Goal: Information Seeking & Learning: Learn about a topic

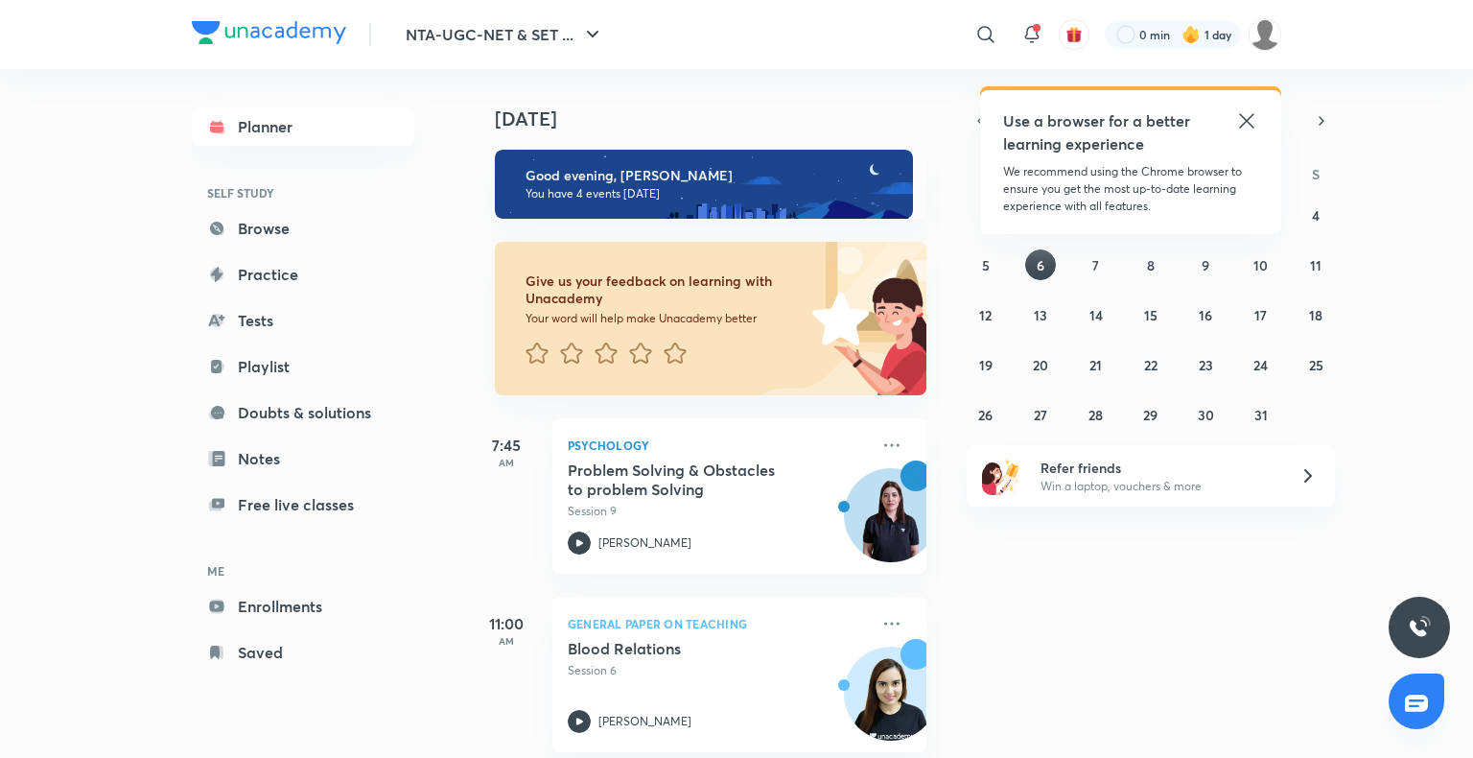
click at [245, 247] on div "Planner SELF STUDY Browse Practice Tests Playlist Doubts & solutions Notes Free…" at bounding box center [303, 389] width 222 height 564
click at [243, 229] on link "Browse" at bounding box center [303, 228] width 222 height 38
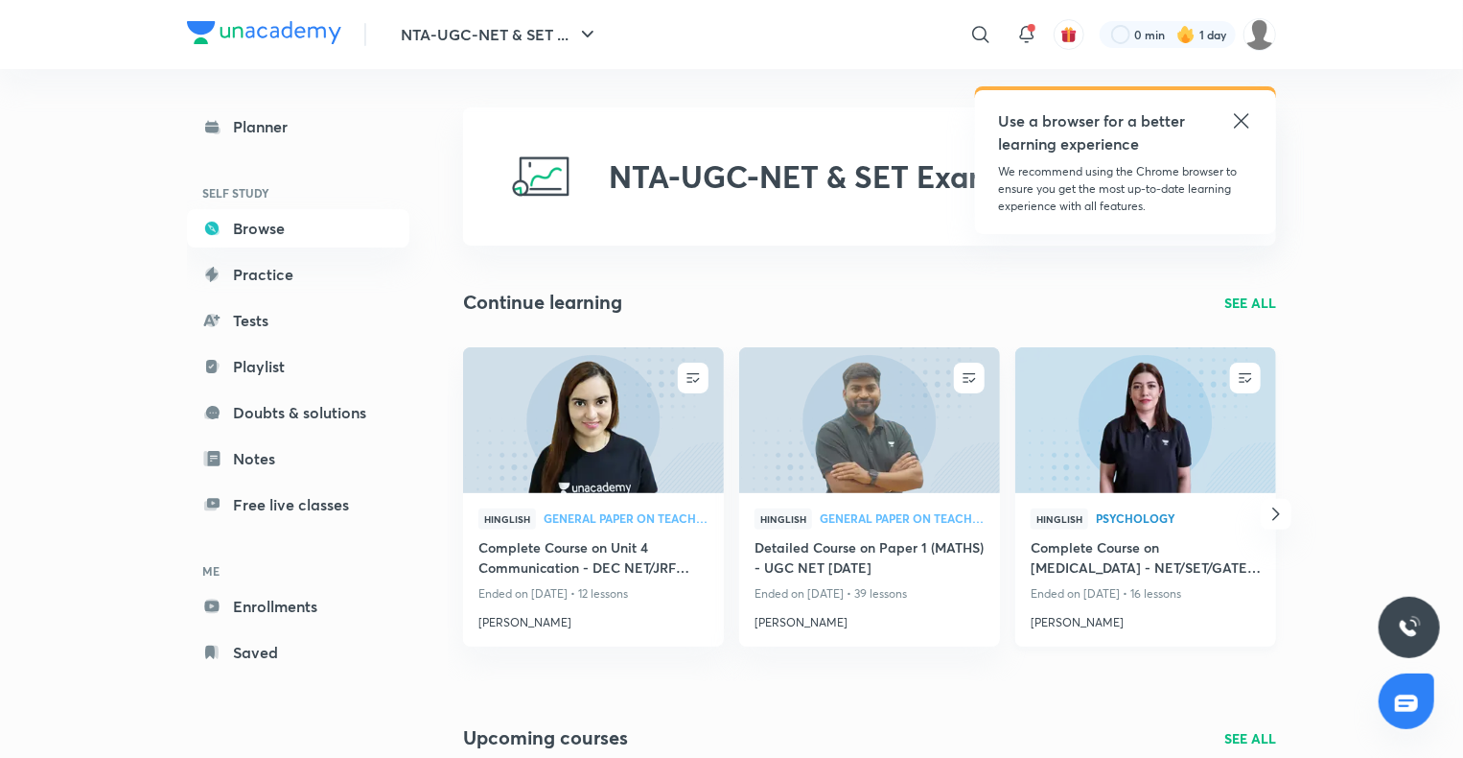
click at [1064, 439] on img at bounding box center [1146, 419] width 266 height 149
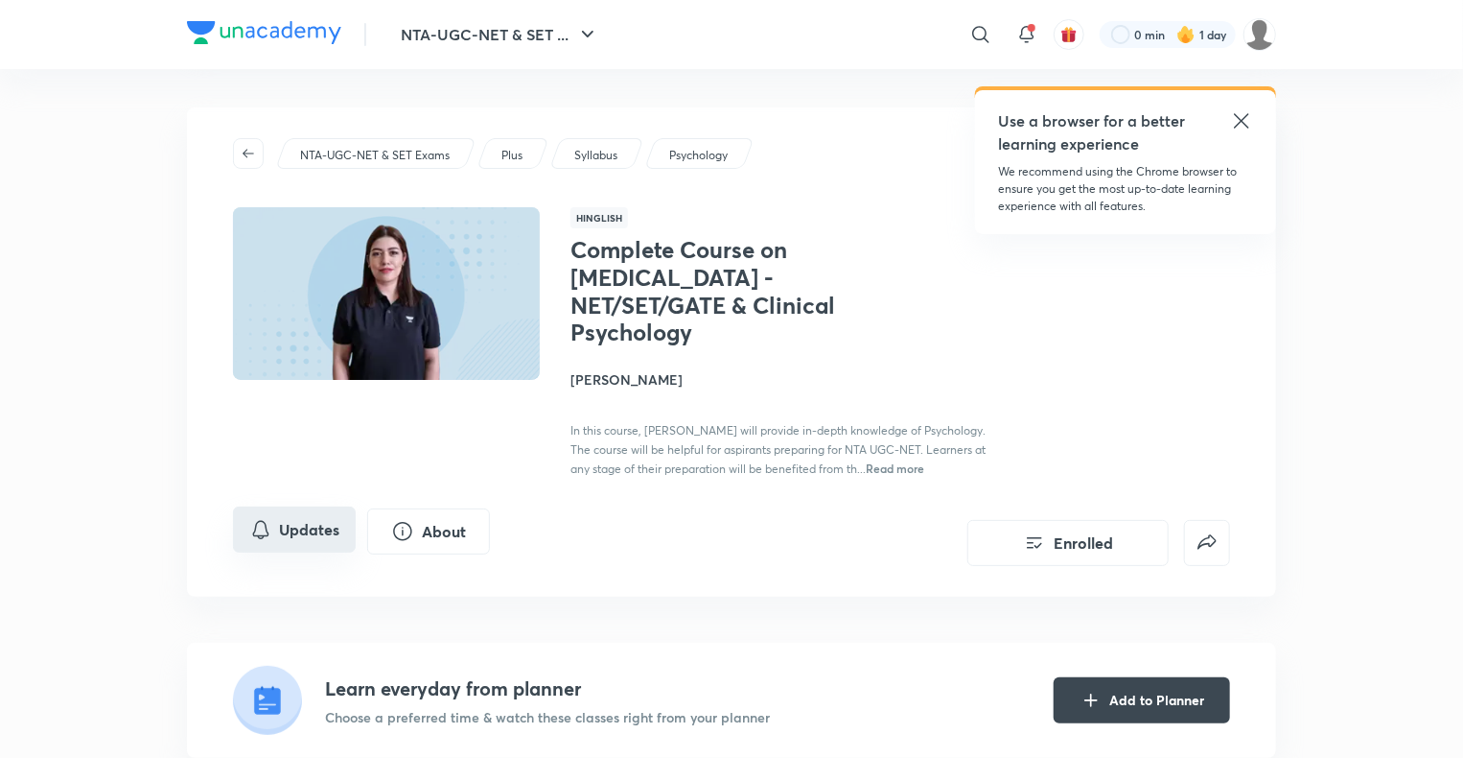
click at [286, 525] on button "Updates" at bounding box center [294, 529] width 123 height 46
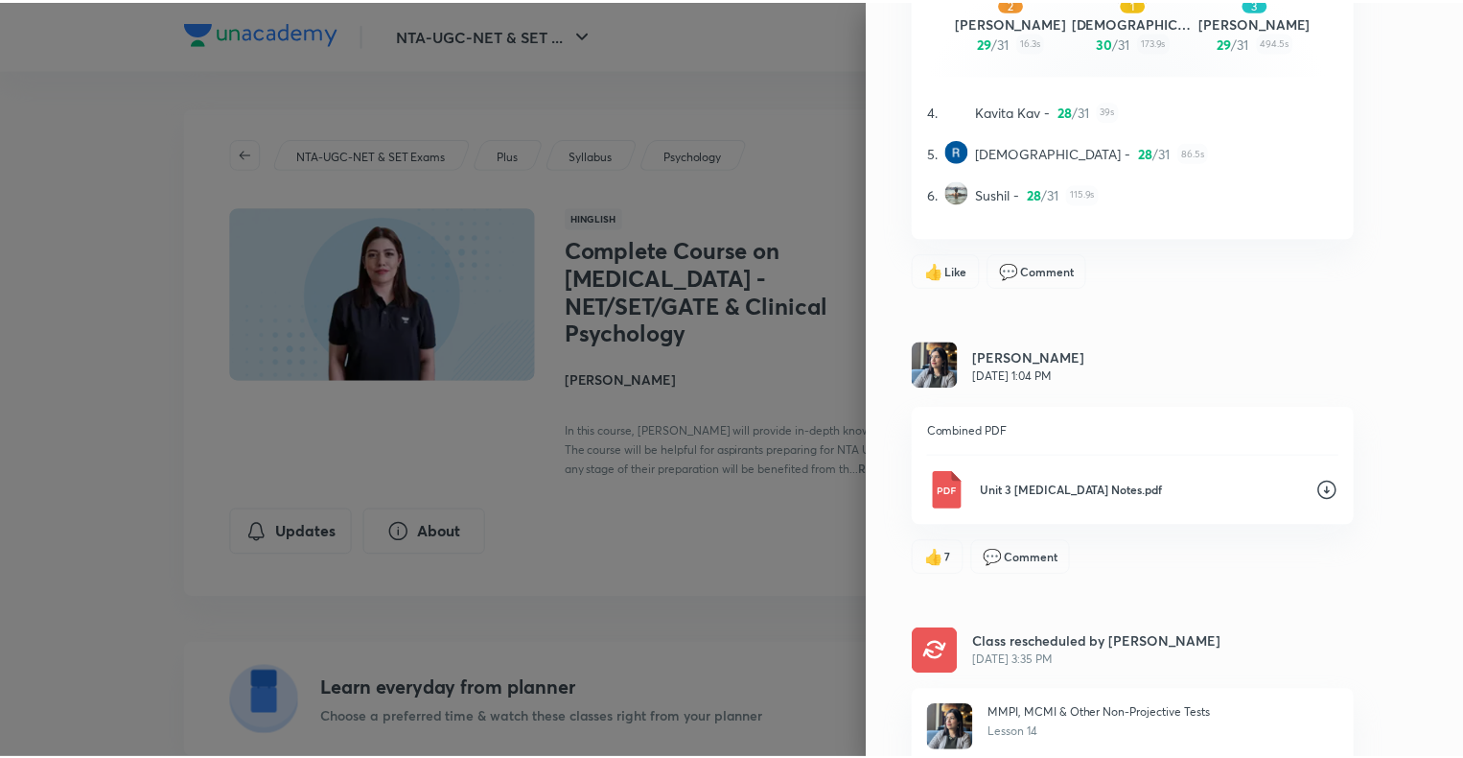
scroll to position [483, 0]
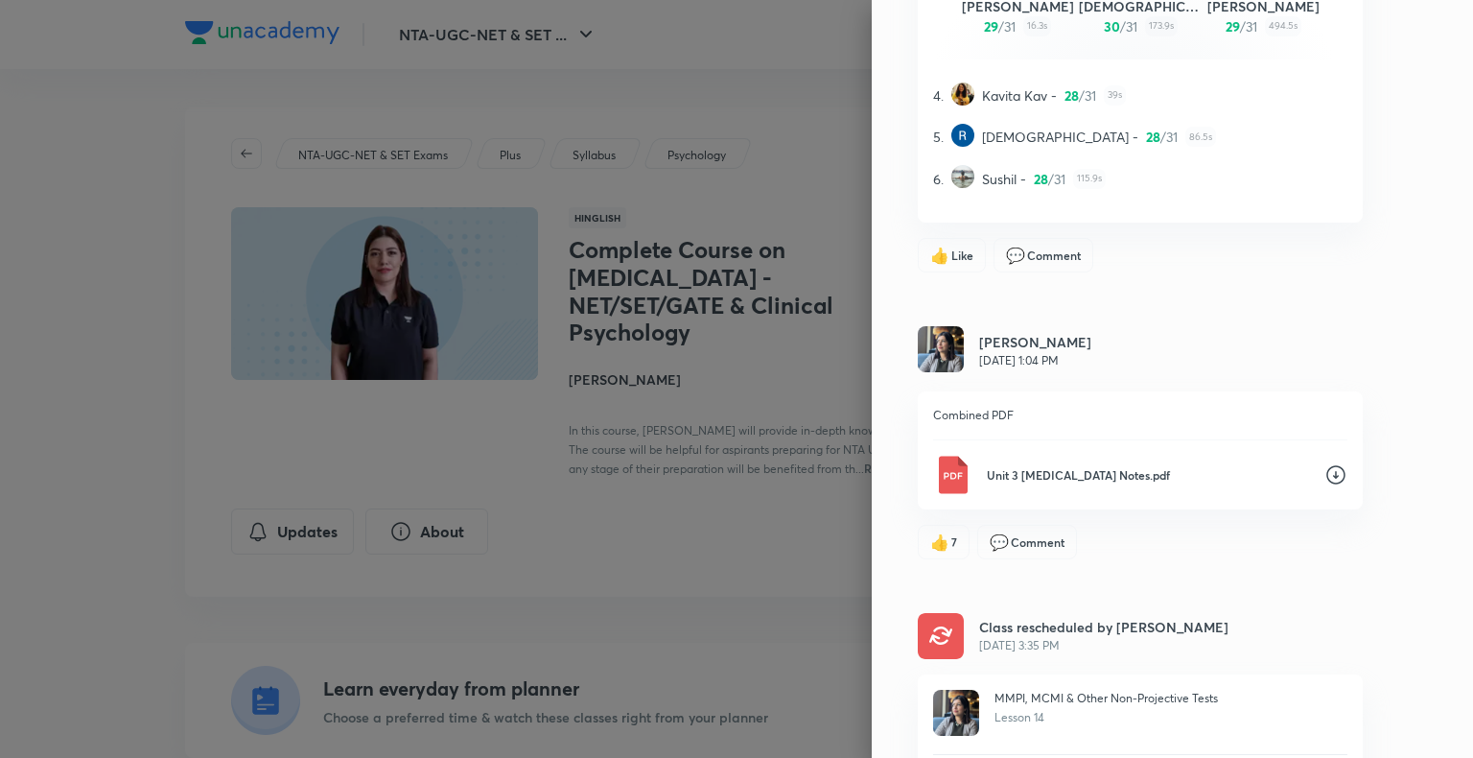
click at [713, 505] on div at bounding box center [736, 379] width 1473 height 758
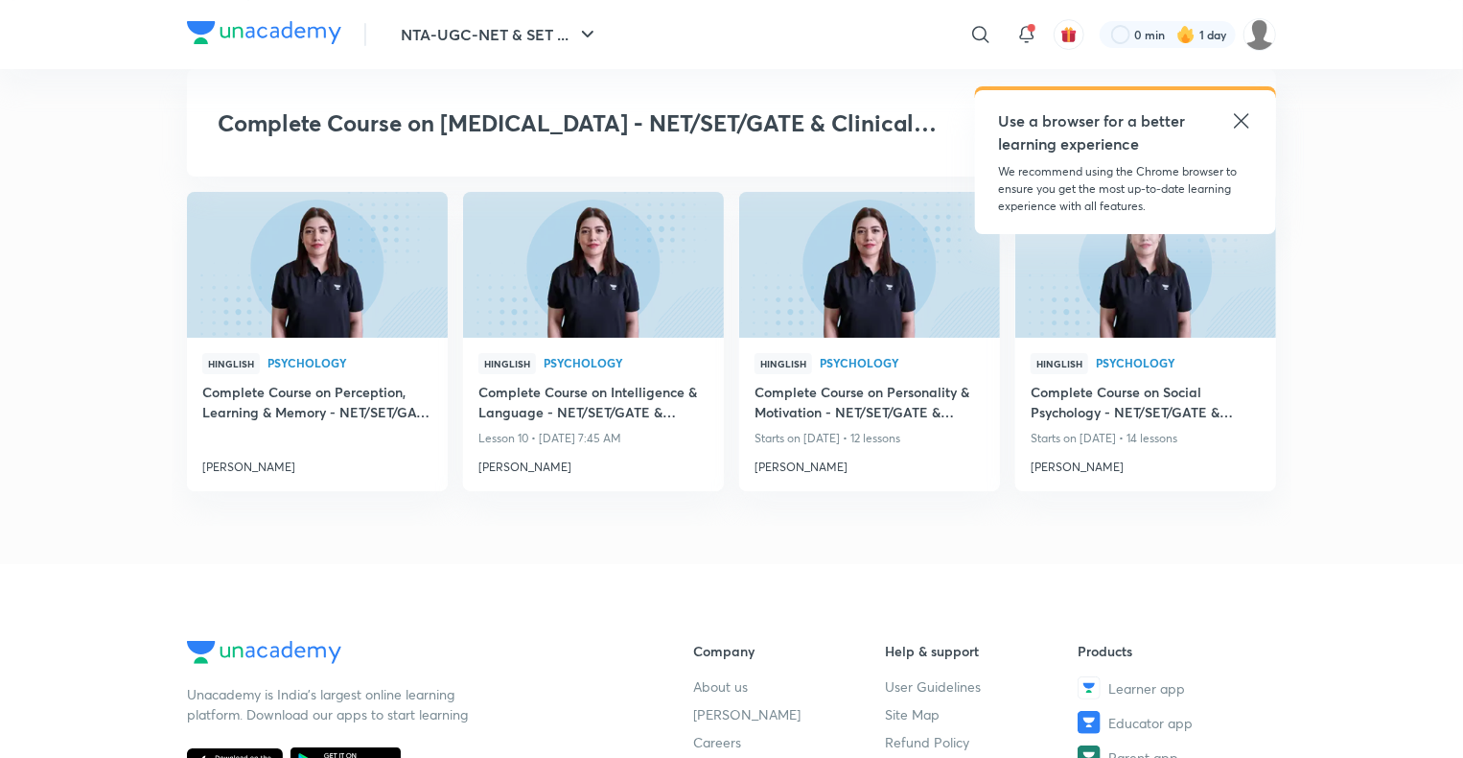
scroll to position [3501, 0]
click at [334, 291] on img at bounding box center [317, 266] width 266 height 149
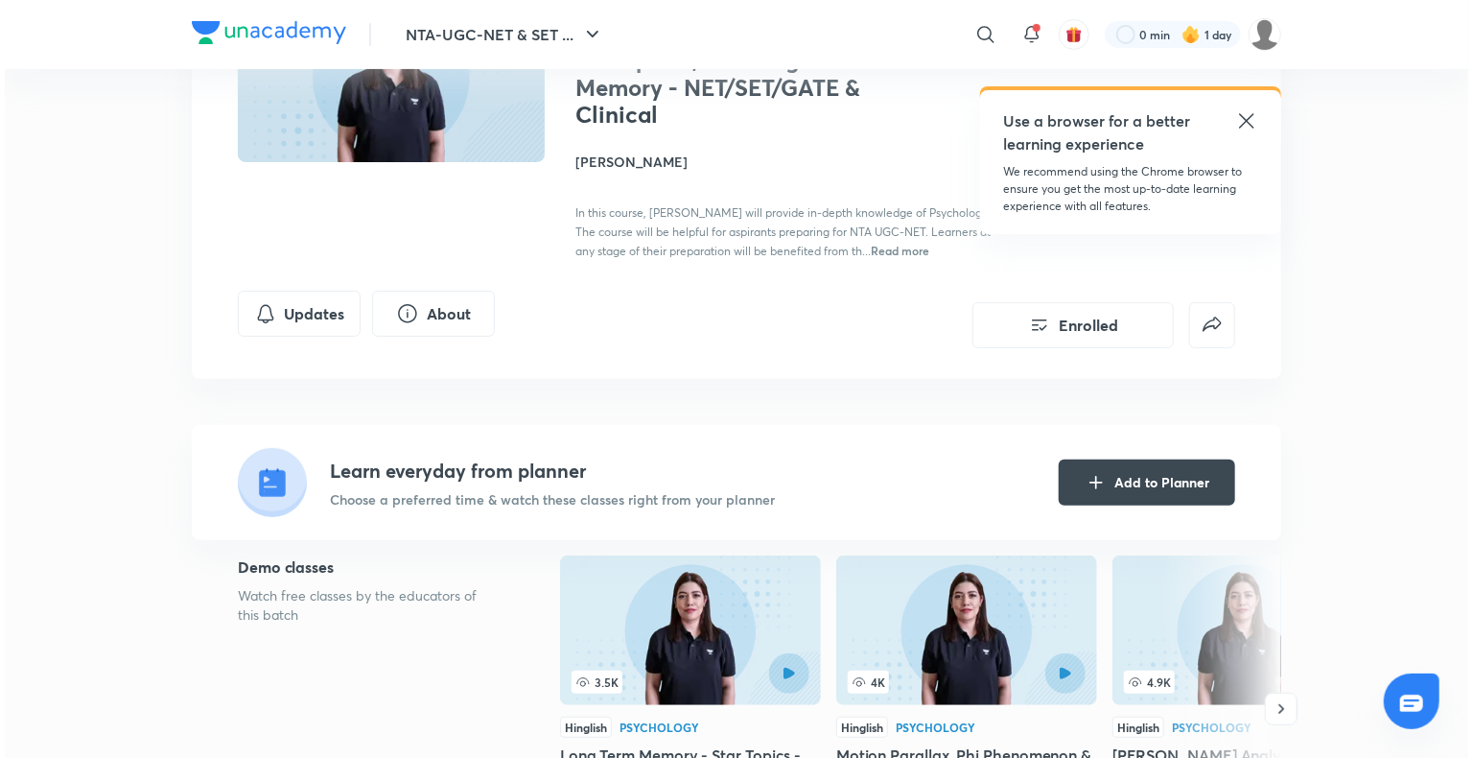
scroll to position [219, 0]
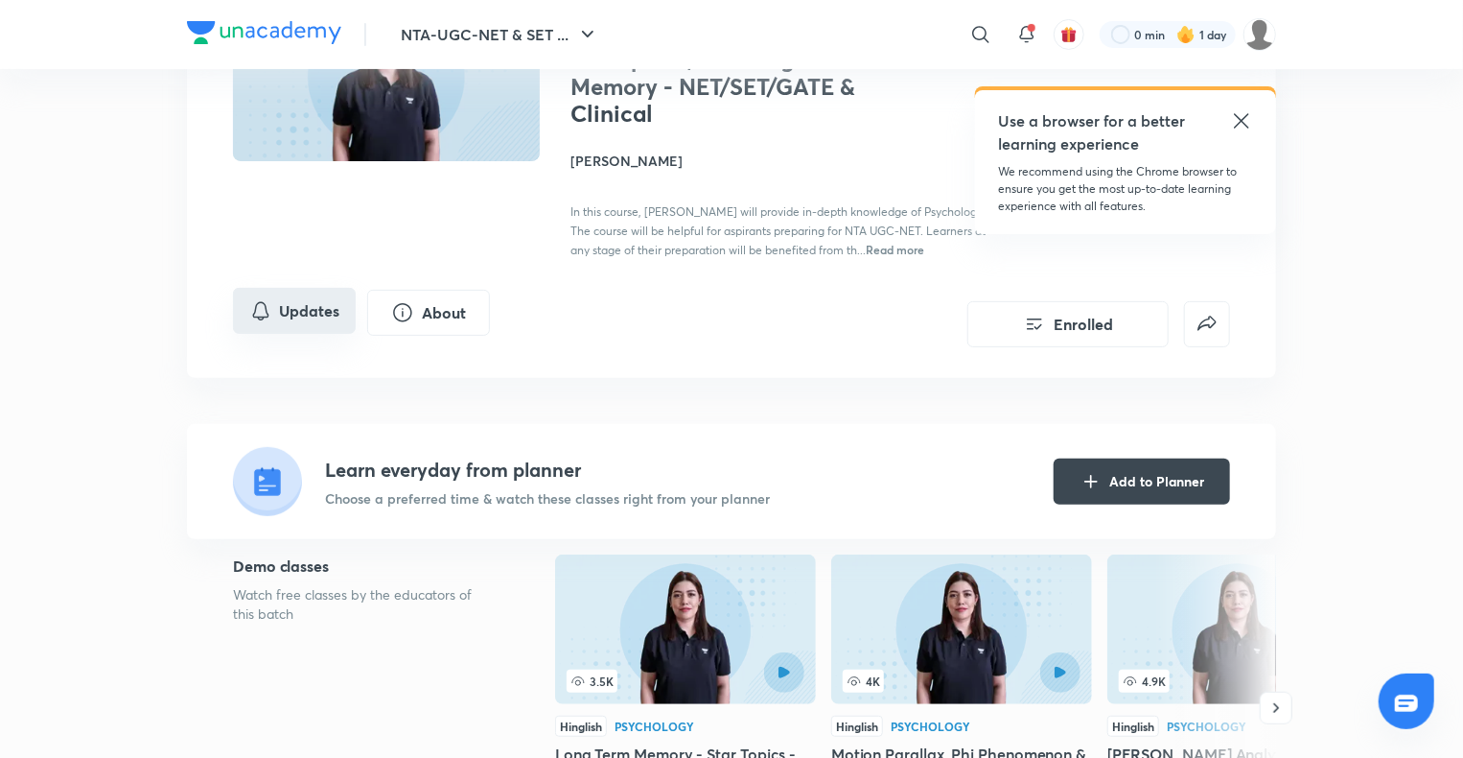
click at [279, 292] on button "Updates" at bounding box center [294, 311] width 123 height 46
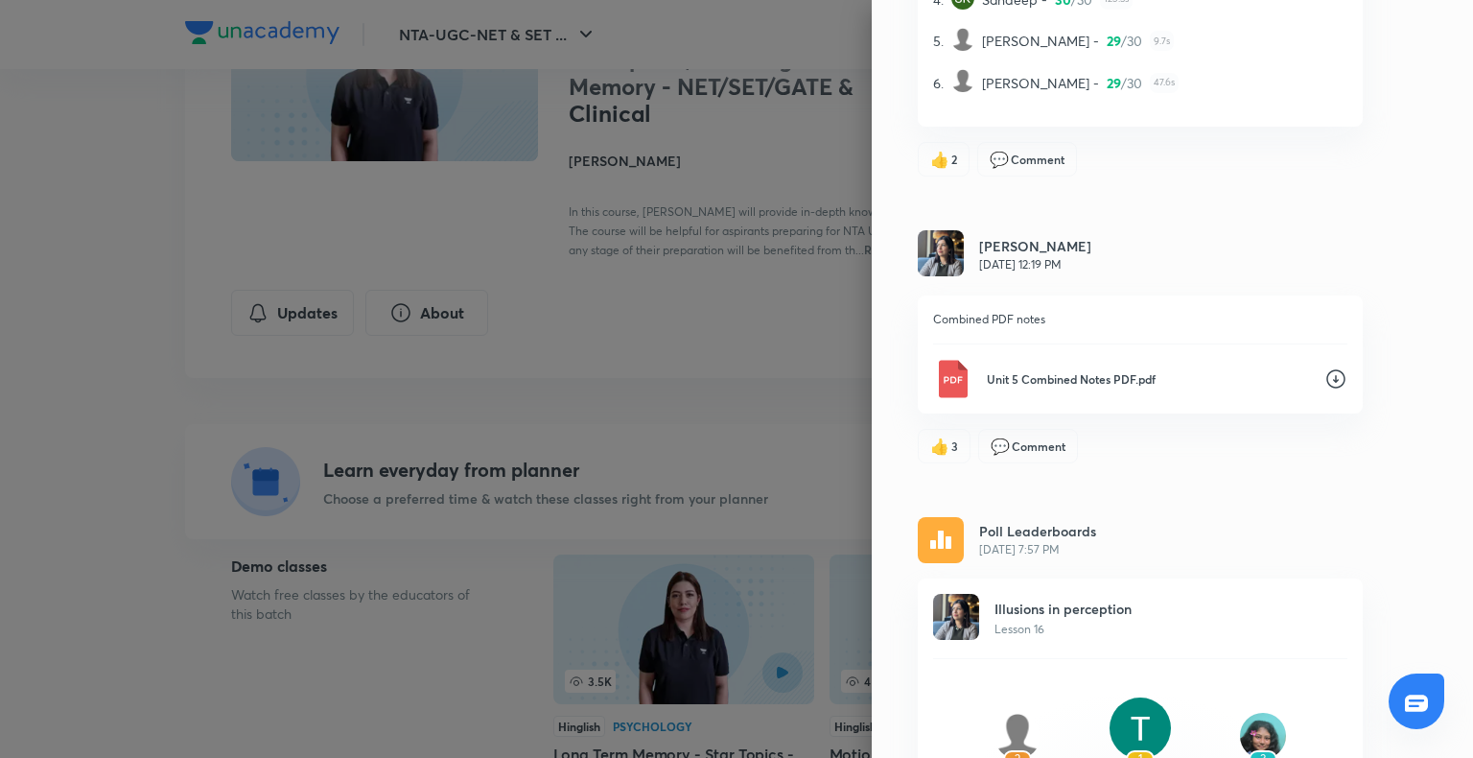
scroll to position [581, 0]
click at [1326, 382] on icon at bounding box center [1335, 376] width 19 height 19
